Goal: Task Accomplishment & Management: Manage account settings

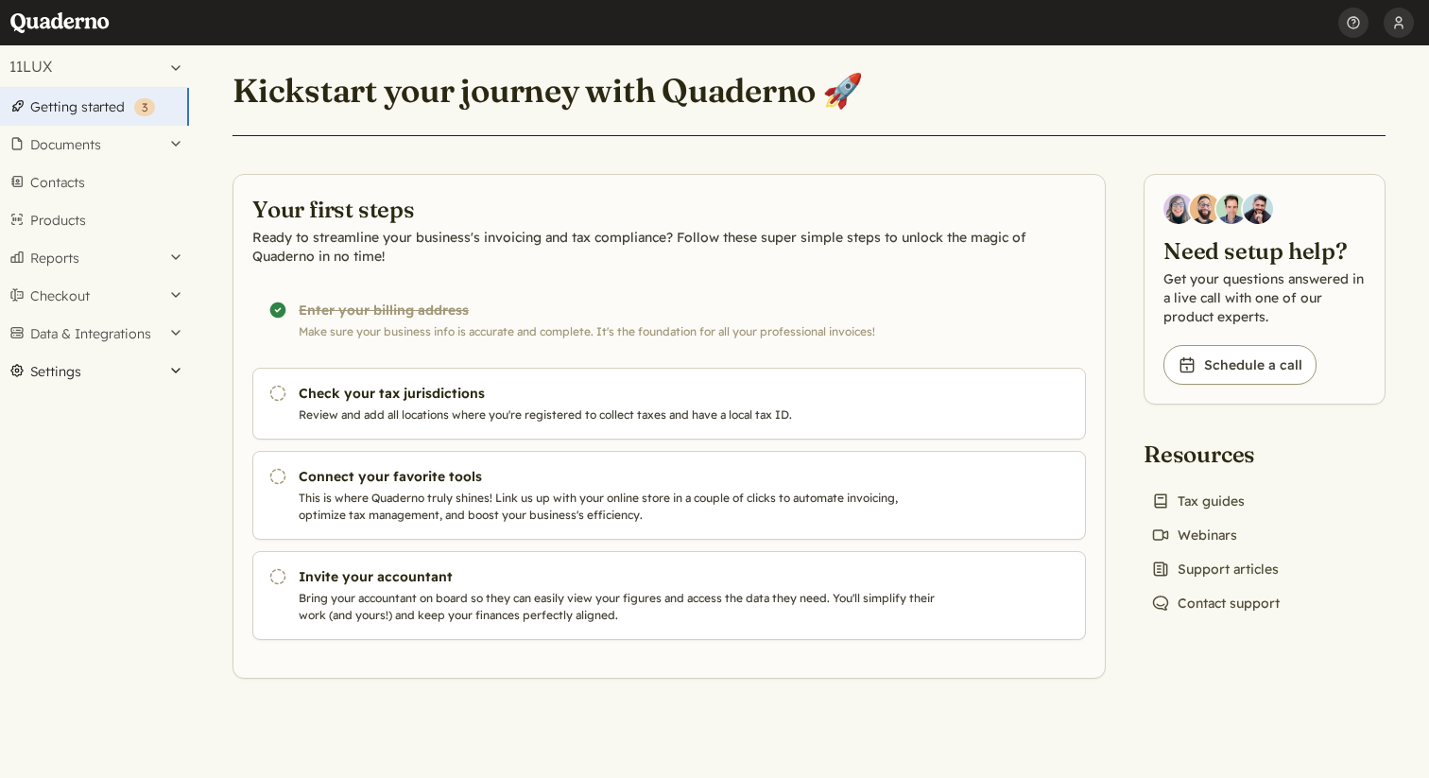
click at [94, 360] on button "Settings" at bounding box center [94, 371] width 189 height 38
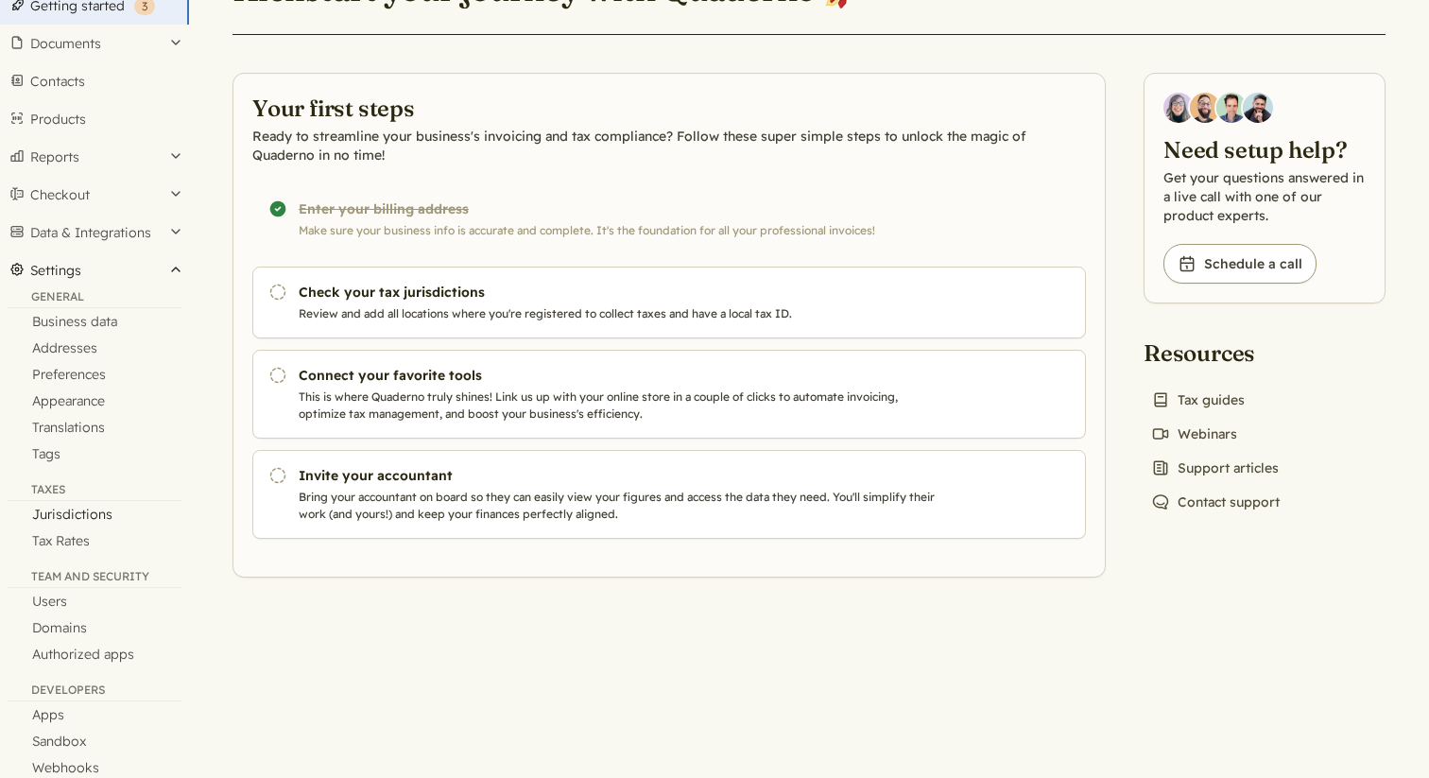
scroll to position [104, 0]
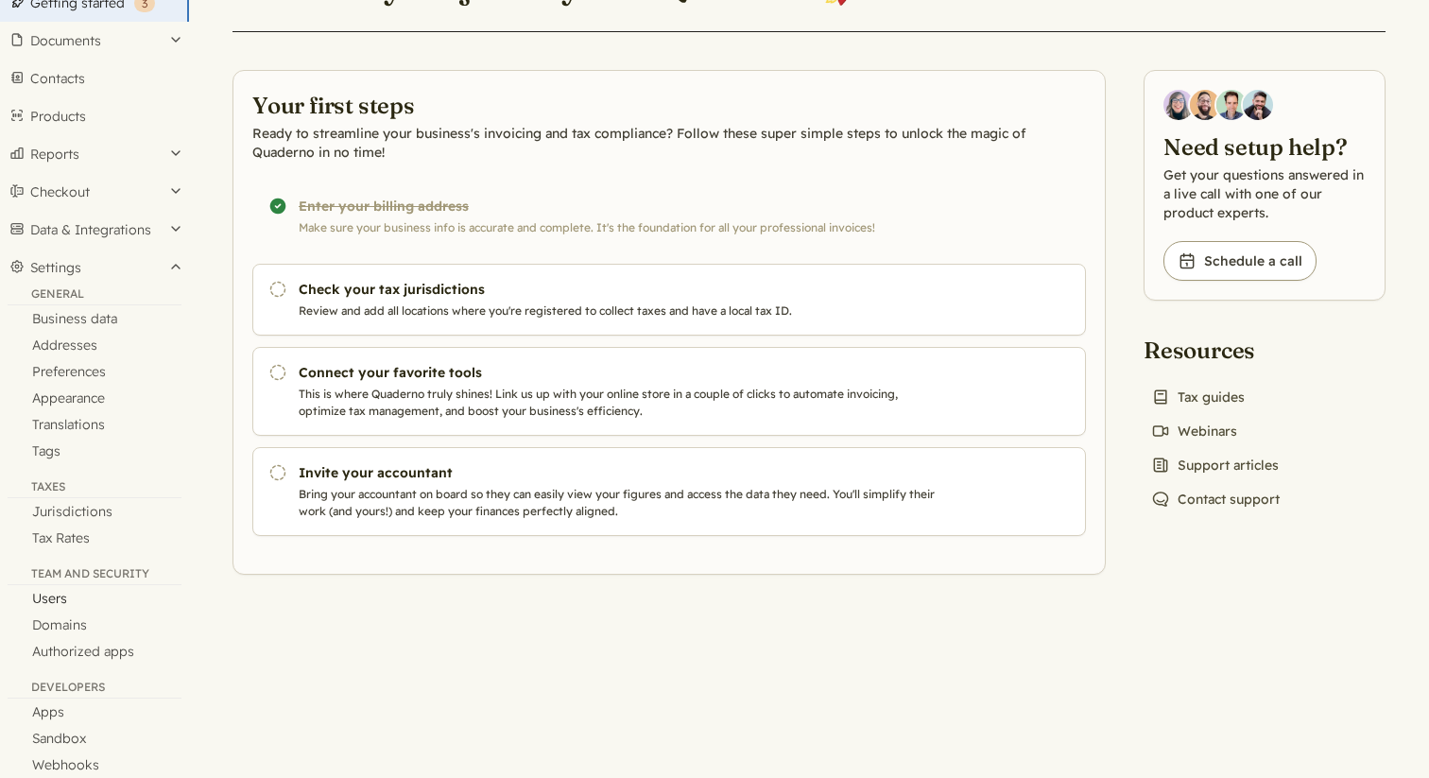
click at [47, 600] on link "Users" at bounding box center [94, 598] width 189 height 26
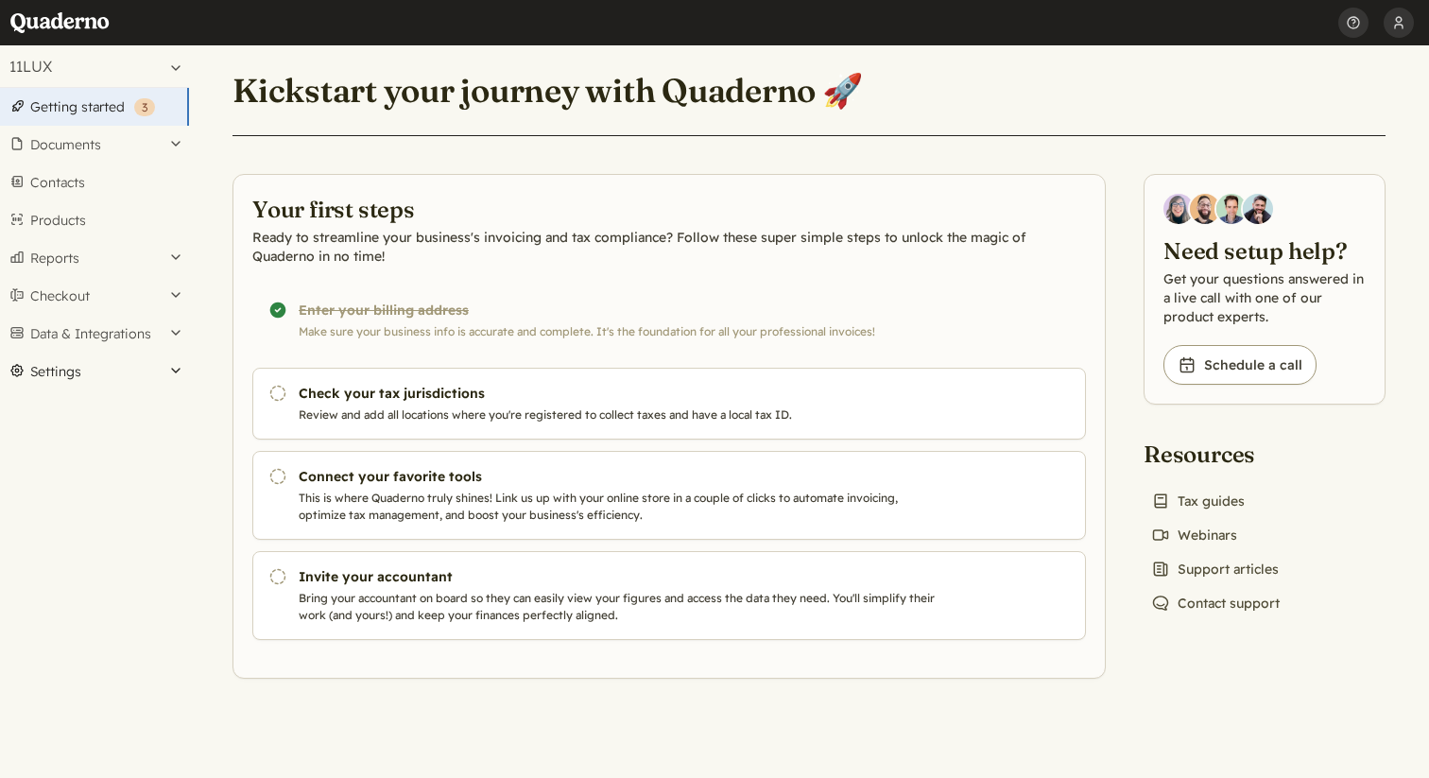
click at [91, 381] on button "Settings" at bounding box center [94, 371] width 189 height 38
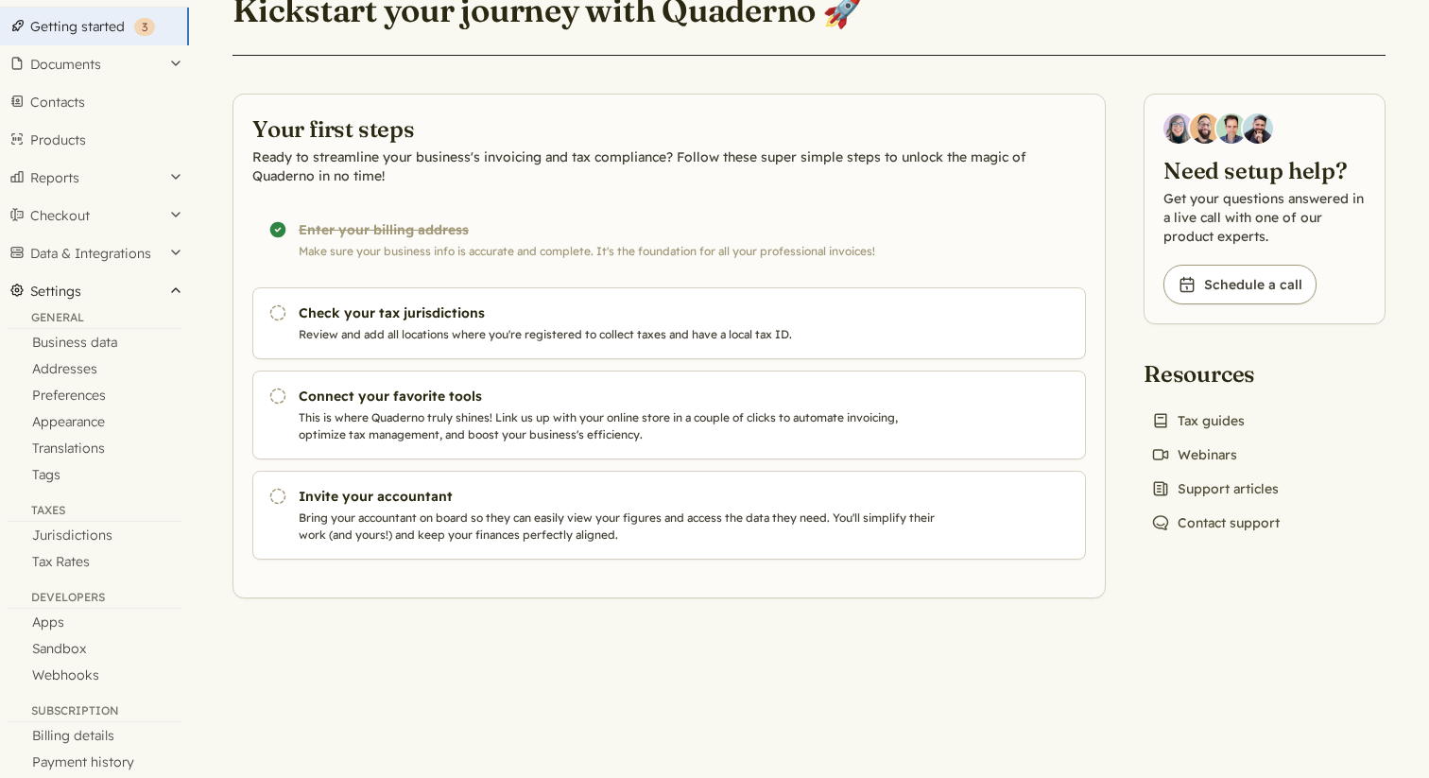
scroll to position [106, 0]
